Goal: Book appointment/travel/reservation

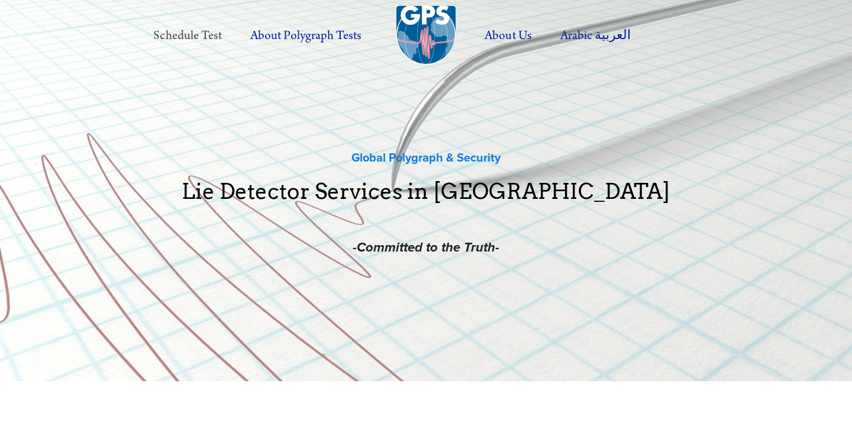
click at [207, 35] on link "Schedule Test" at bounding box center [187, 36] width 94 height 33
